Goal: Task Accomplishment & Management: Use online tool/utility

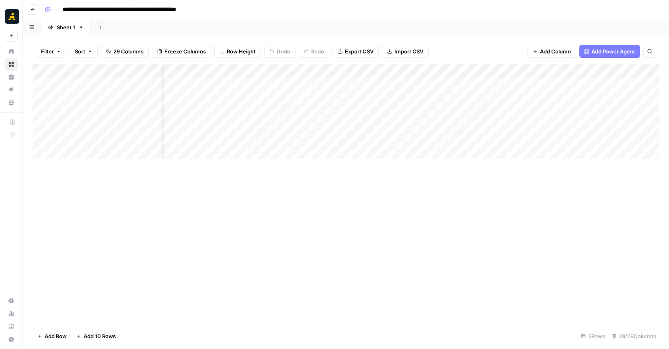
scroll to position [0, 1164]
click at [474, 115] on div "Add Column" at bounding box center [346, 111] width 626 height 95
click at [531, 110] on div "Add Column" at bounding box center [346, 111] width 626 height 95
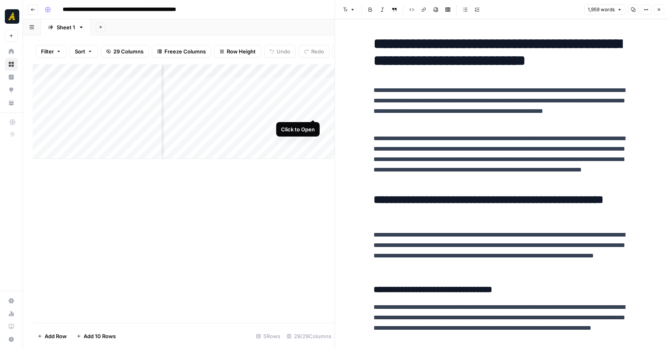
click at [312, 110] on div "Add Column" at bounding box center [184, 111] width 302 height 95
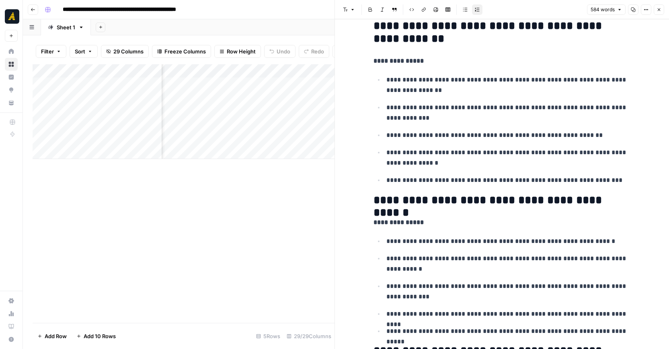
scroll to position [265, 0]
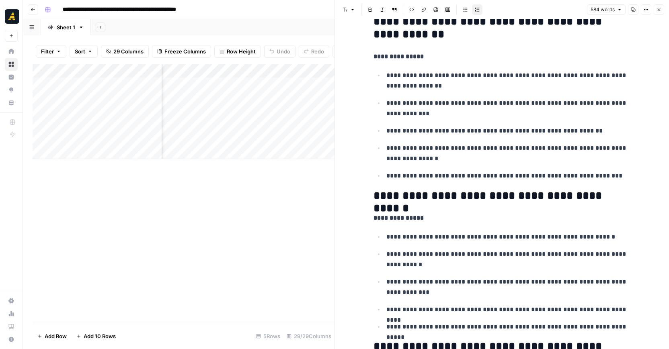
click at [302, 243] on div "Add Column" at bounding box center [184, 193] width 302 height 259
click at [660, 8] on icon "button" at bounding box center [658, 9] width 5 height 5
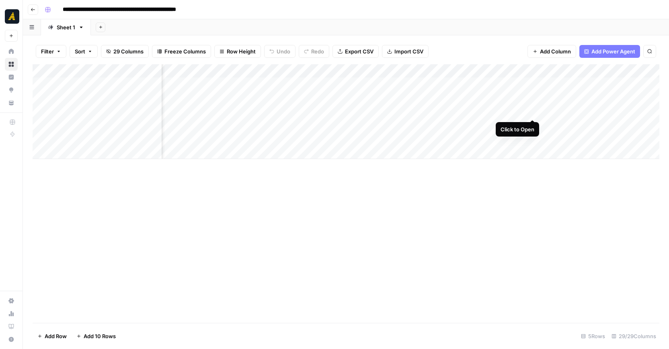
click at [532, 110] on div "Add Column" at bounding box center [346, 111] width 626 height 95
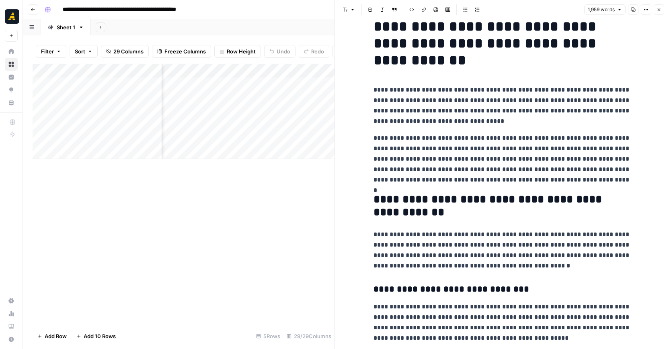
scroll to position [19, 0]
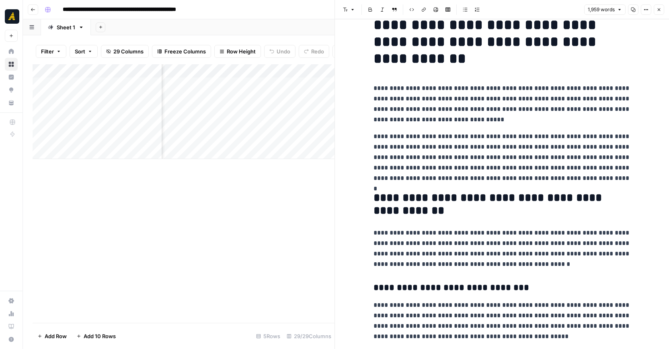
click at [309, 197] on div "Add Column" at bounding box center [184, 193] width 302 height 259
click at [660, 9] on icon "button" at bounding box center [658, 9] width 5 height 5
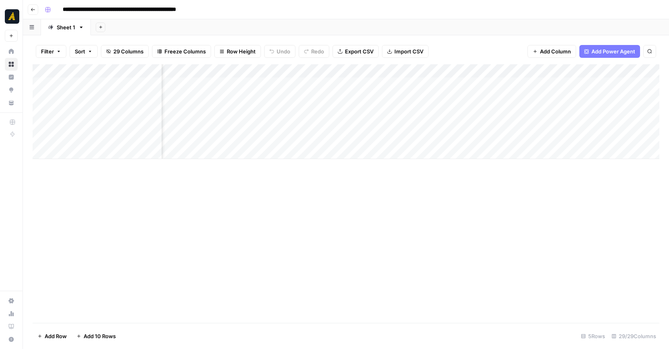
scroll to position [0, 1499]
click at [522, 168] on div "Add Column" at bounding box center [346, 193] width 626 height 259
click at [564, 109] on div "Add Column" at bounding box center [346, 111] width 626 height 95
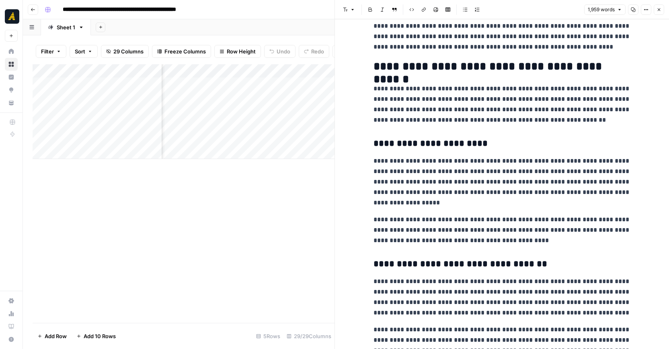
scroll to position [532, 0]
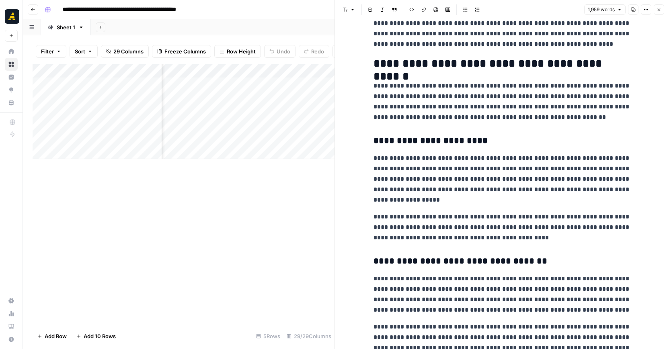
click at [292, 217] on div "Add Column" at bounding box center [184, 193] width 302 height 259
click at [661, 9] on button "Close" at bounding box center [658, 9] width 10 height 10
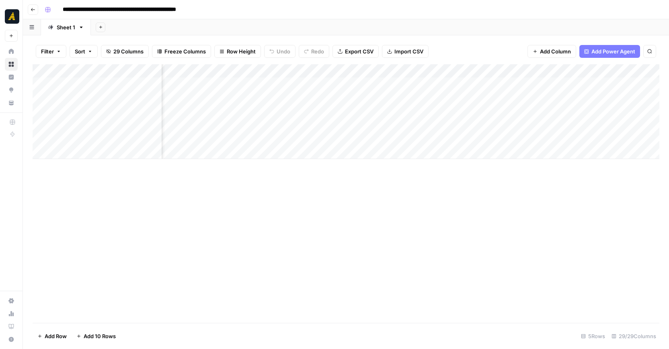
scroll to position [0, 1746]
click at [372, 110] on div "Add Column" at bounding box center [346, 111] width 626 height 95
click at [473, 110] on div "Add Column" at bounding box center [346, 111] width 626 height 95
click at [553, 111] on div "Add Column" at bounding box center [346, 111] width 626 height 95
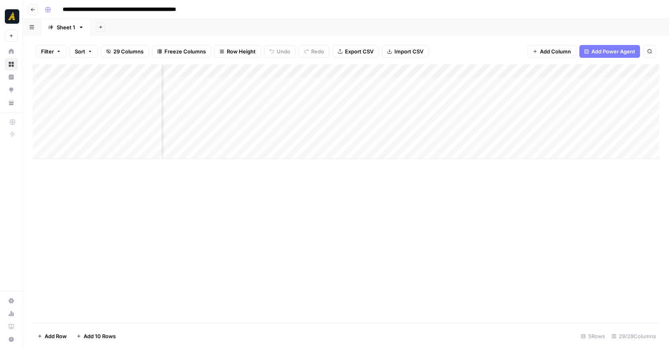
scroll to position [0, 2205]
